Goal: Information Seeking & Learning: Learn about a topic

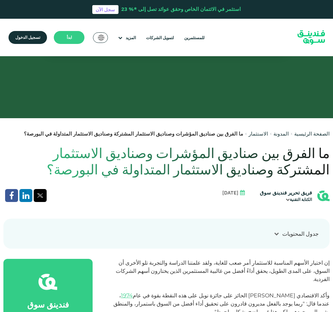
scroll to position [238, 0]
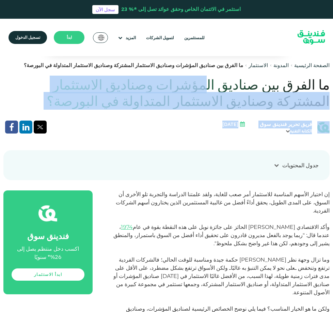
drag, startPoint x: 214, startPoint y: 90, endPoint x: 117, endPoint y: 109, distance: 99.2
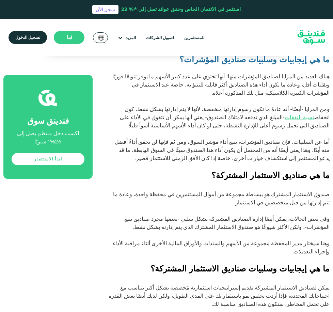
scroll to position [749, 0]
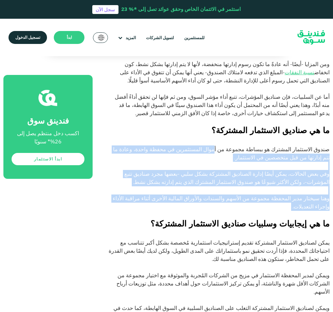
drag, startPoint x: 239, startPoint y: 99, endPoint x: 183, endPoint y: 159, distance: 81.4
click at [183, 159] on div "إن اختيار الأسهم المناسبة للاستثمار أمر صعب للغاية، ولقد علمتنا الدراسة والتجرب…" at bounding box center [219, 196] width 222 height 1032
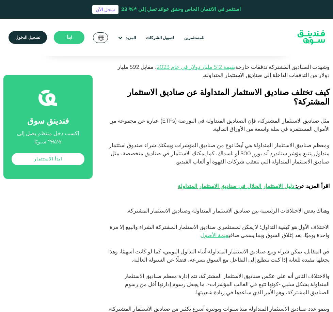
scroll to position [1055, 0]
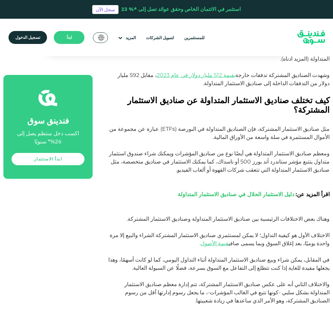
click at [230, 191] on strong "دليل الاستثمار الحلال في صناديق الاستثمار المتداولة" at bounding box center [236, 194] width 116 height 6
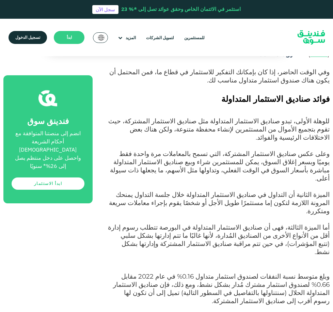
scroll to position [647, 0]
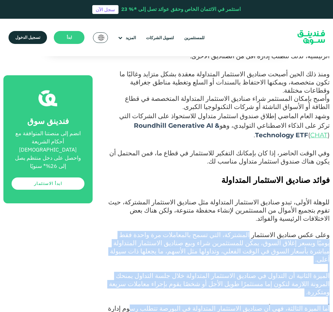
drag, startPoint x: 266, startPoint y: 142, endPoint x: 176, endPoint y: 199, distance: 107.7
drag, startPoint x: 176, startPoint y: 199, endPoint x: 193, endPoint y: 169, distance: 34.1
click at [198, 231] on p "وعلى عكس صناديق الاستثمار المشتركة، التي تسمح بالمعاملات مرة واحدة فقط يوميًا و…" at bounding box center [219, 251] width 222 height 41
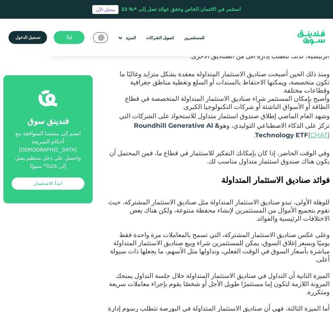
click at [205, 272] on span "الميزة الثانية أن التداول في صناديق الاستثمار المتداولة خلال جلسة التداول يمنحك…" at bounding box center [219, 284] width 221 height 24
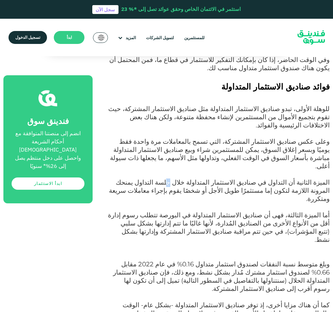
scroll to position [783, 0]
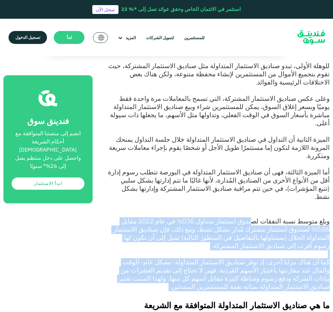
drag, startPoint x: 274, startPoint y: 99, endPoint x: 209, endPoint y: 159, distance: 88.4
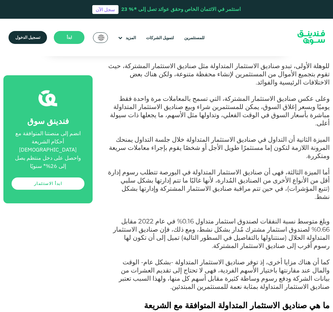
drag, startPoint x: 263, startPoint y: 184, endPoint x: 260, endPoint y: 185, distance: 4.0
click at [261, 299] on h2 "ما هي صناديق الاستثمار المتداولة المتوافقة مع الشريعة الإسلامية؟" at bounding box center [219, 317] width 222 height 37
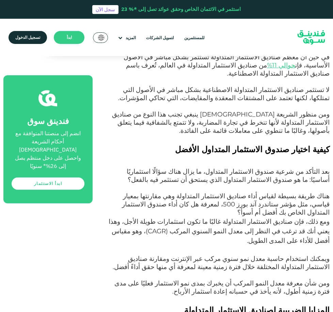
scroll to position [1429, 0]
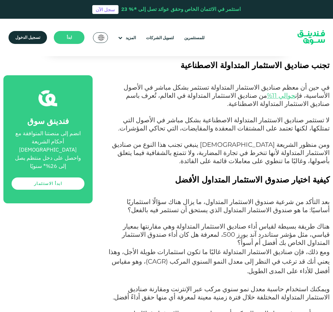
drag, startPoint x: 283, startPoint y: 125, endPoint x: 268, endPoint y: 134, distance: 17.2
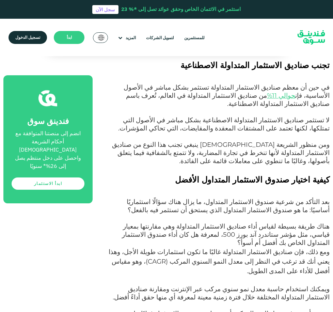
drag, startPoint x: 267, startPoint y: 155, endPoint x: 243, endPoint y: 174, distance: 30.8
drag, startPoint x: 248, startPoint y: 156, endPoint x: 263, endPoint y: 158, distance: 15.1
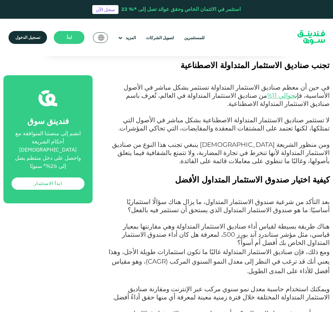
drag, startPoint x: 271, startPoint y: 150, endPoint x: 258, endPoint y: 168, distance: 22.9
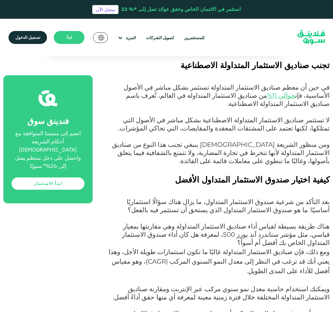
drag, startPoint x: 256, startPoint y: 151, endPoint x: 254, endPoint y: 173, distance: 21.9
drag, startPoint x: 254, startPoint y: 171, endPoint x: 255, endPoint y: 167, distance: 4.3
drag, startPoint x: 259, startPoint y: 147, endPoint x: 255, endPoint y: 171, distance: 23.8
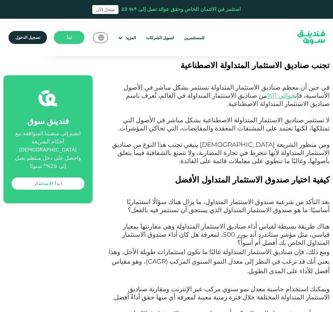
drag, startPoint x: 259, startPoint y: 148, endPoint x: 259, endPoint y: 166, distance: 18.0
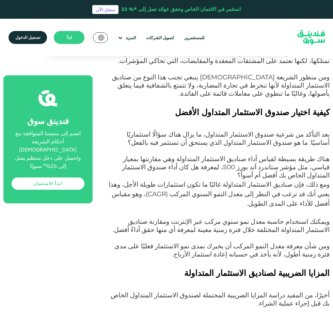
scroll to position [1497, 0]
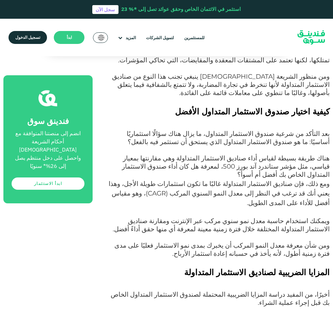
drag, startPoint x: 257, startPoint y: 146, endPoint x: 238, endPoint y: 160, distance: 23.9
drag, startPoint x: 245, startPoint y: 137, endPoint x: 251, endPoint y: 105, distance: 33.0
drag, startPoint x: 251, startPoint y: 104, endPoint x: 251, endPoint y: 157, distance: 52.4
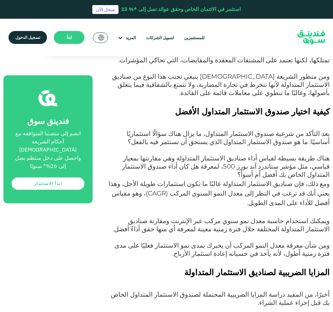
drag, startPoint x: 253, startPoint y: 157, endPoint x: 260, endPoint y: 121, distance: 35.7
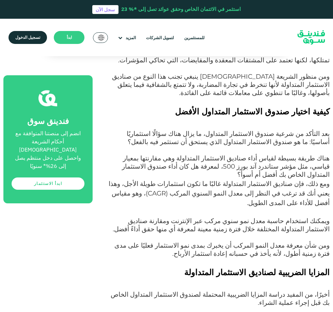
drag, startPoint x: 284, startPoint y: 114, endPoint x: 253, endPoint y: 159, distance: 54.4
drag, startPoint x: 256, startPoint y: 156, endPoint x: 257, endPoint y: 141, distance: 14.6
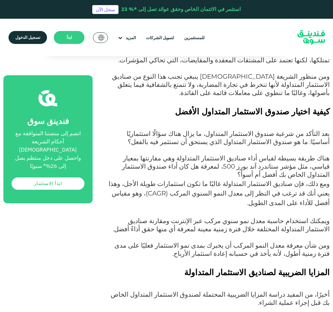
drag, startPoint x: 245, startPoint y: 140, endPoint x: 239, endPoint y: 155, distance: 17.1
drag, startPoint x: 239, startPoint y: 155, endPoint x: 246, endPoint y: 151, distance: 7.9
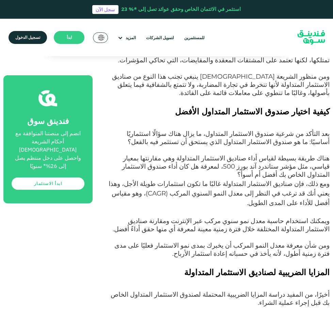
drag, startPoint x: 271, startPoint y: 149, endPoint x: 258, endPoint y: 157, distance: 15.3
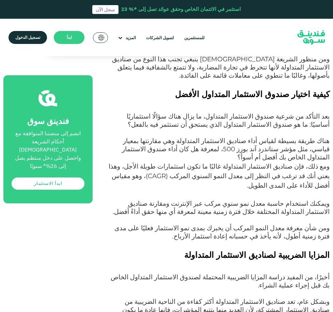
scroll to position [1531, 0]
